Goal: Information Seeking & Learning: Check status

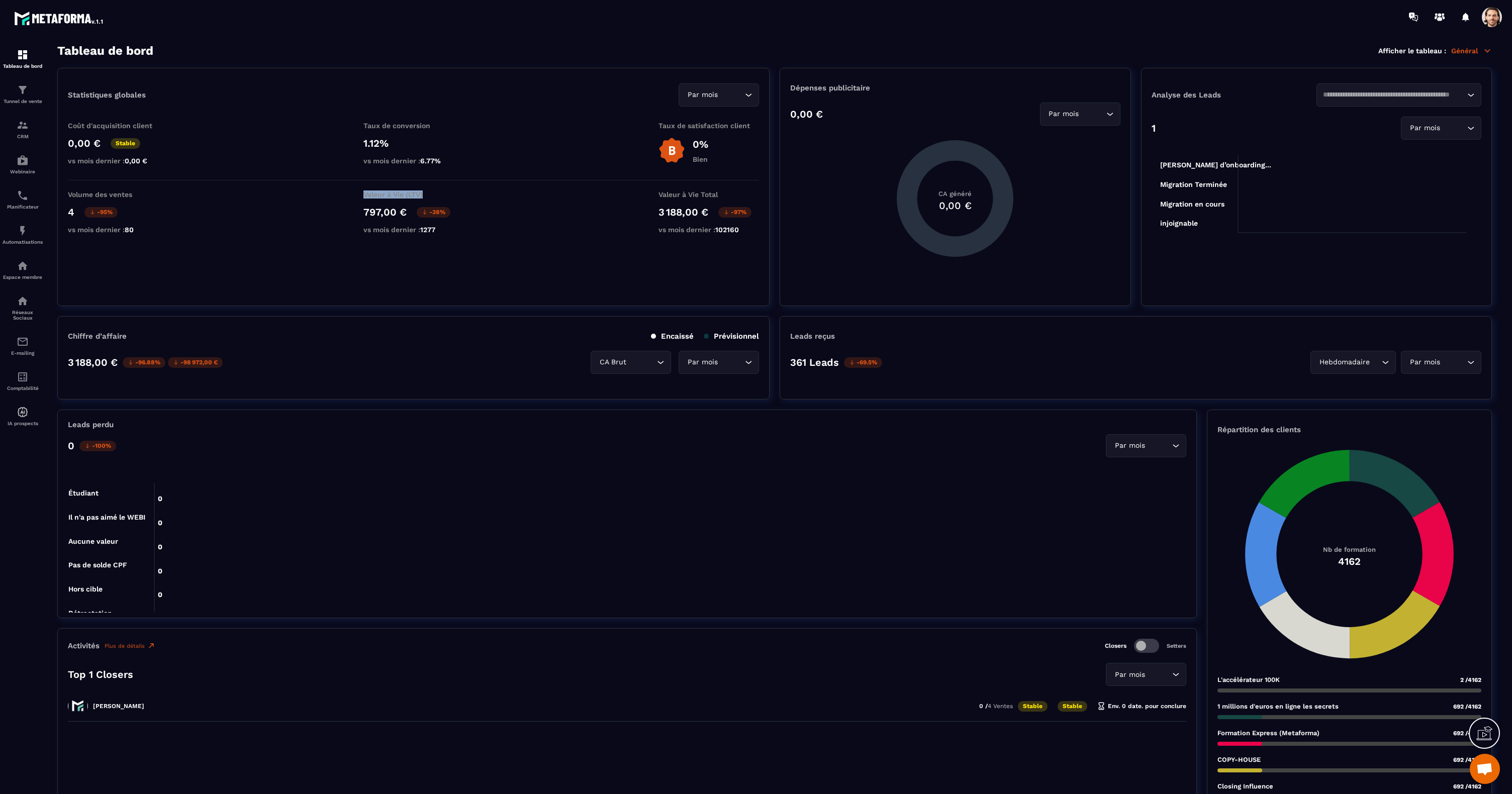
drag, startPoint x: 426, startPoint y: 197, endPoint x: 352, endPoint y: 195, distance: 74.0
click at [352, 195] on div "Volume des ventes 4 -95% vs mois dernier : 80 Valeur à Vie (LTV) 797,00 € -38% …" at bounding box center [413, 214] width 691 height 48
click at [661, 203] on div "Valeur à Vie Total 3 188,00 € -97% vs mois dernier : 102160" at bounding box center [709, 214] width 100 height 48
copy p "Valeur à Vie Total"
drag, startPoint x: 668, startPoint y: 196, endPoint x: 723, endPoint y: 197, distance: 55.0
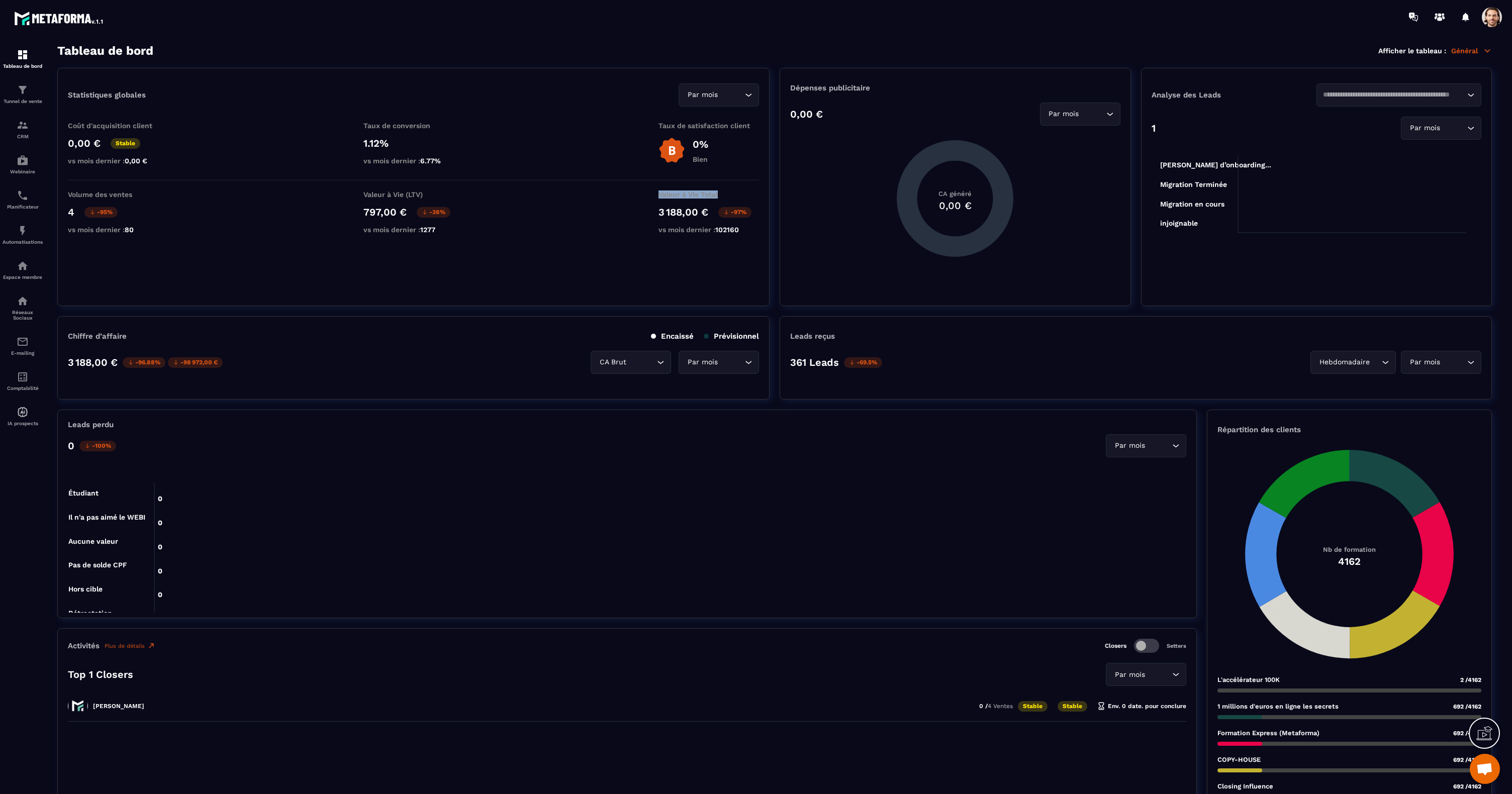
click at [723, 197] on p "Valeur à Vie Total" at bounding box center [709, 194] width 100 height 8
